Goal: Communication & Community: Answer question/provide support

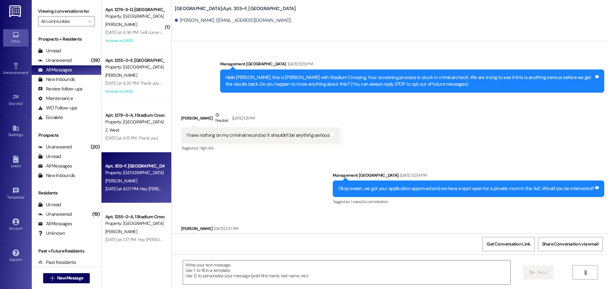
scroll to position [868, 0]
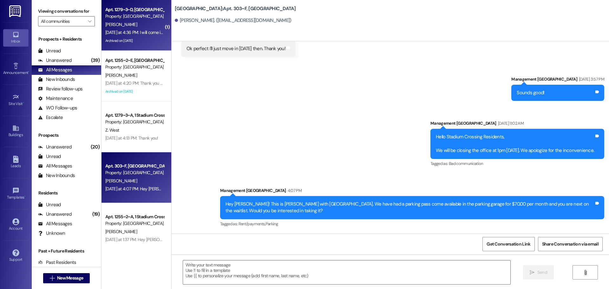
click at [142, 34] on div "[DATE] at 4:36 PM: I will come in [DATE]! I will be there shortly [DATE] at 4:3…" at bounding box center [160, 32] width 110 height 6
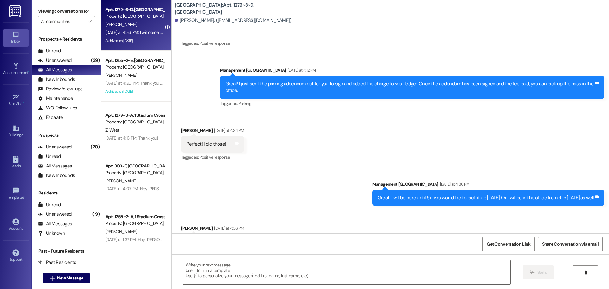
scroll to position [4993, 0]
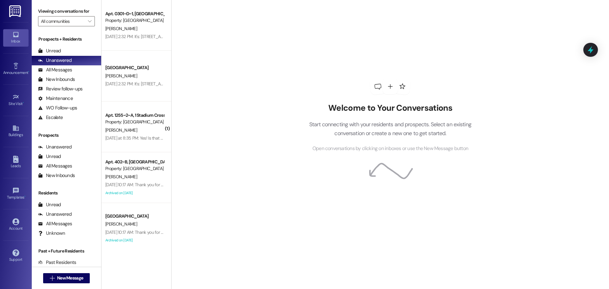
scroll to position [63, 0]
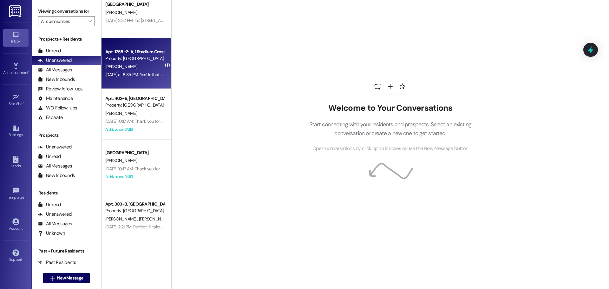
click at [136, 64] on div "[PERSON_NAME]" at bounding box center [135, 67] width 60 height 8
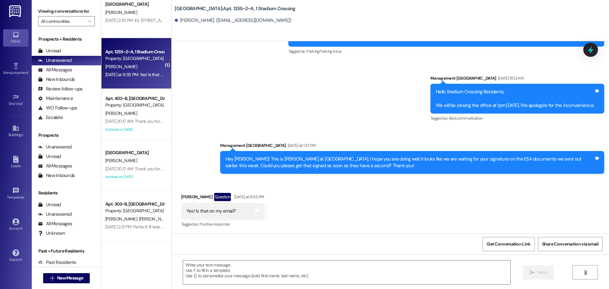
scroll to position [171, 0]
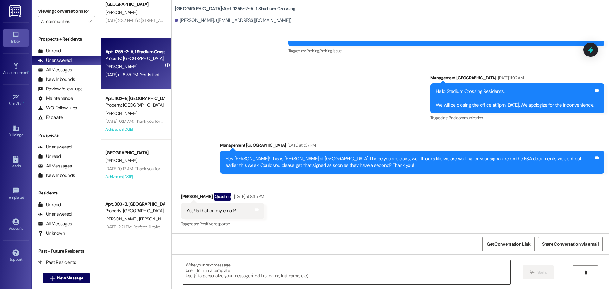
click at [250, 268] on textarea at bounding box center [346, 272] width 327 height 24
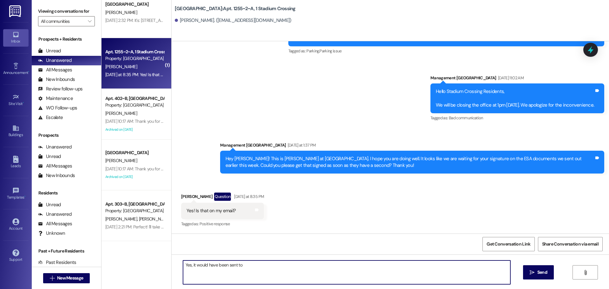
paste textarea "[EMAIL_ADDRESS][DOMAIN_NAME]"
type textarea "Yes, it would have been sent to [EMAIL_ADDRESS][DOMAIN_NAME]. I resent it this …"
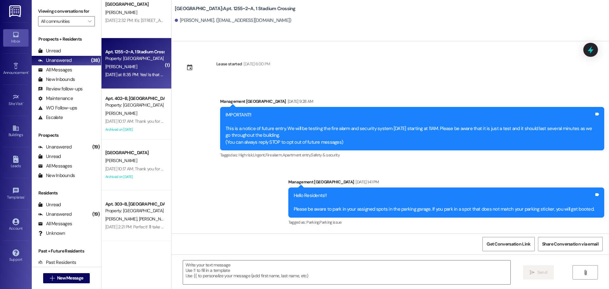
scroll to position [0, 0]
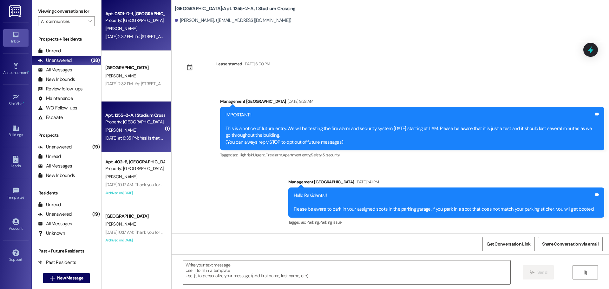
click at [129, 36] on div "[DATE] 2:32 PM: It's: [STREET_ADDRESS][PERSON_NAME] [DATE] 2:32 PM: It's: [STRE…" at bounding box center [156, 37] width 103 height 6
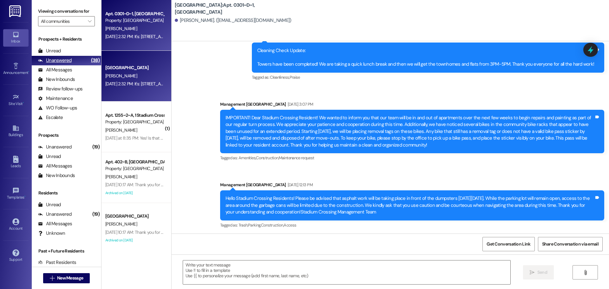
click at [57, 64] on div "Unanswered" at bounding box center [55, 60] width 34 height 7
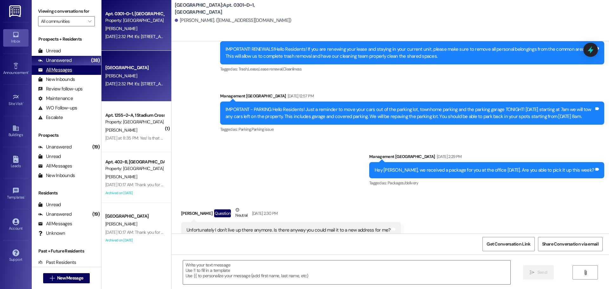
click at [58, 67] on div "All Messages" at bounding box center [55, 70] width 34 height 7
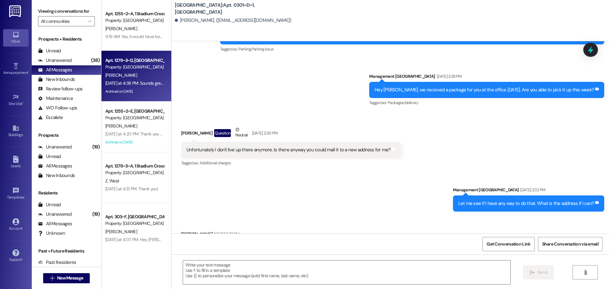
drag, startPoint x: 140, startPoint y: 79, endPoint x: 123, endPoint y: 75, distance: 18.2
click at [123, 75] on div "[PERSON_NAME]" at bounding box center [135, 75] width 60 height 8
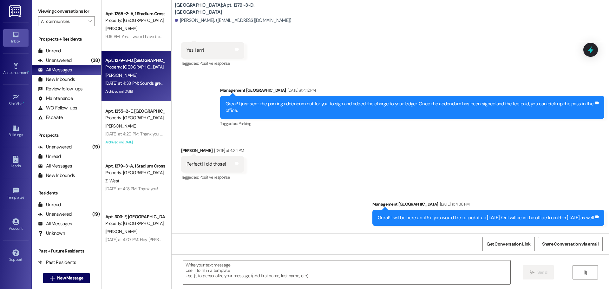
scroll to position [4993, 0]
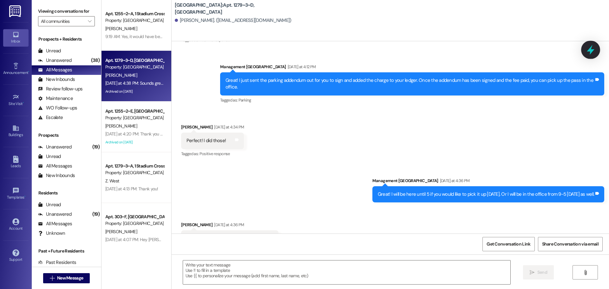
click at [591, 54] on icon at bounding box center [590, 49] width 11 height 11
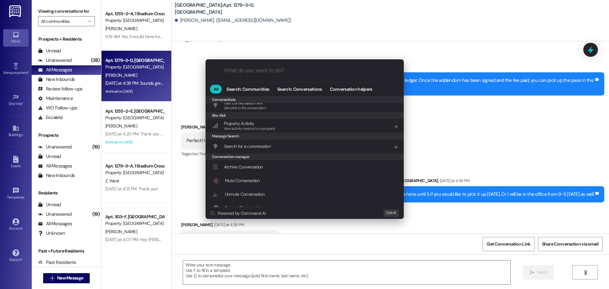
scroll to position [276, 0]
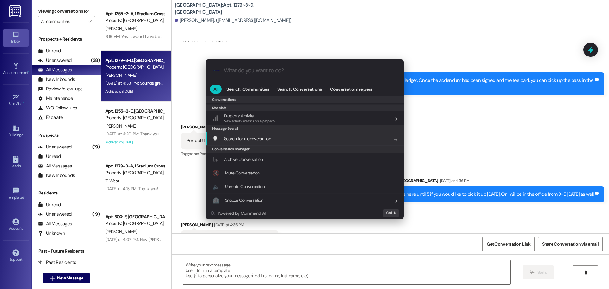
click at [522, 100] on div ".cls-1{fill:#0a055f;}.cls-2{fill:#0cc4c4;} resideskLogoBlueOrange All Search: C…" at bounding box center [304, 144] width 609 height 289
